Goal: Transaction & Acquisition: Purchase product/service

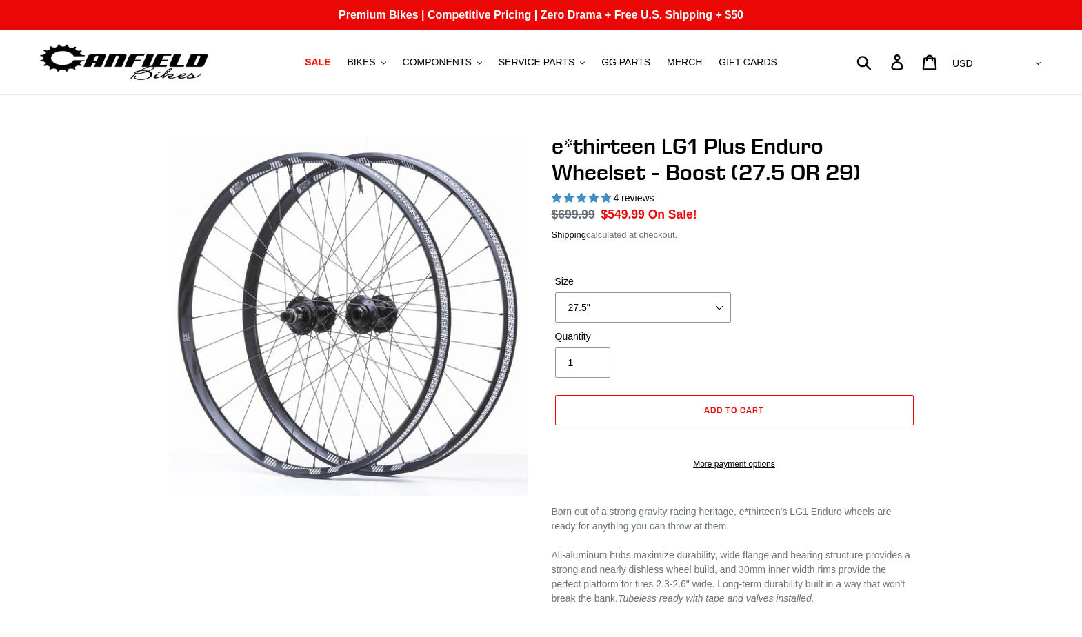
select select "highest-rating"
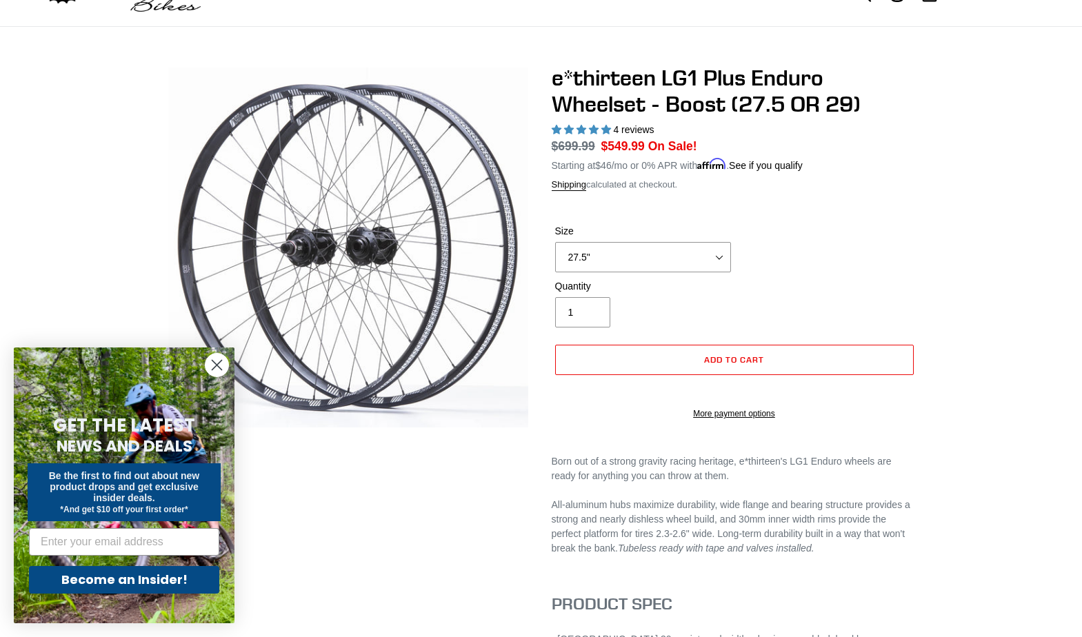
scroll to position [69, 0]
click at [721, 255] on select "27.5" 29"" at bounding box center [643, 256] width 176 height 30
select select "29""
click at [555, 241] on select "27.5" 29"" at bounding box center [643, 256] width 176 height 30
click at [903, 259] on div "Size 27.5" 29"" at bounding box center [735, 250] width 366 height 55
